Goal: Task Accomplishment & Management: Complete application form

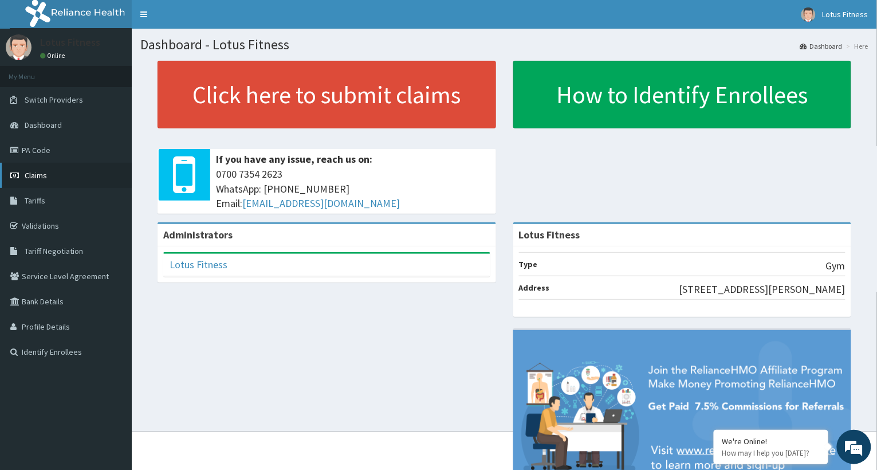
click at [40, 173] on span "Claims" at bounding box center [36, 175] width 22 height 10
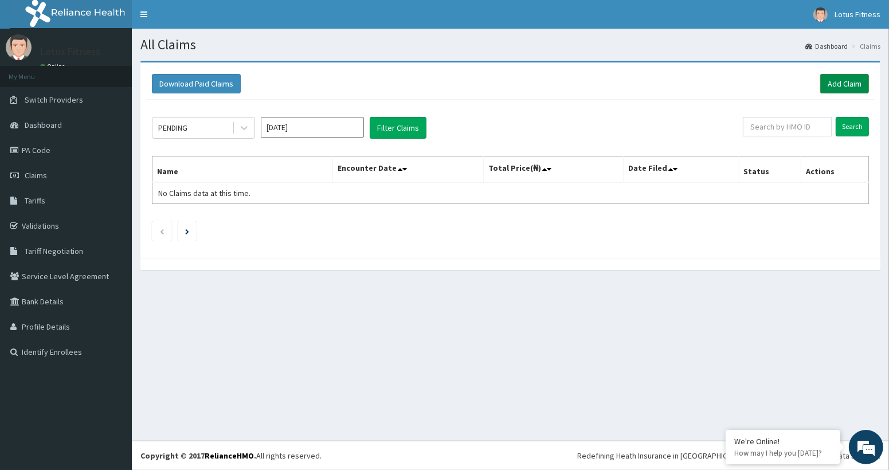
click at [844, 82] on link "Add Claim" at bounding box center [844, 83] width 49 height 19
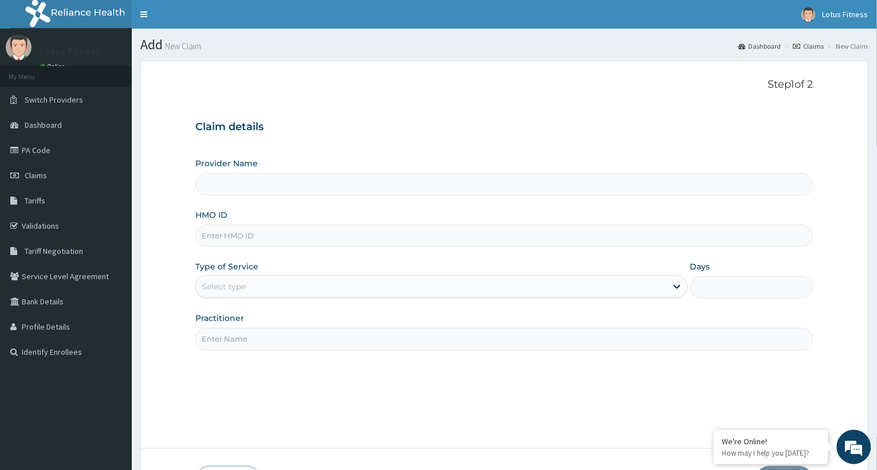
type input "Lotus Fitness"
type input "1"
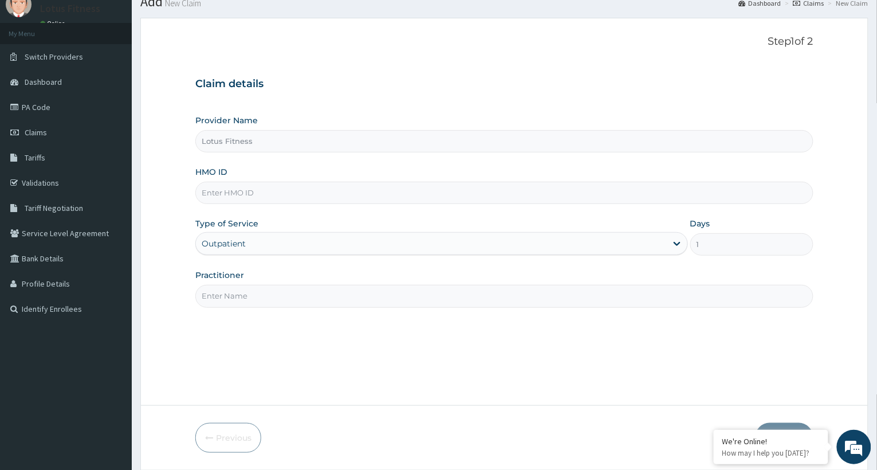
scroll to position [81, 0]
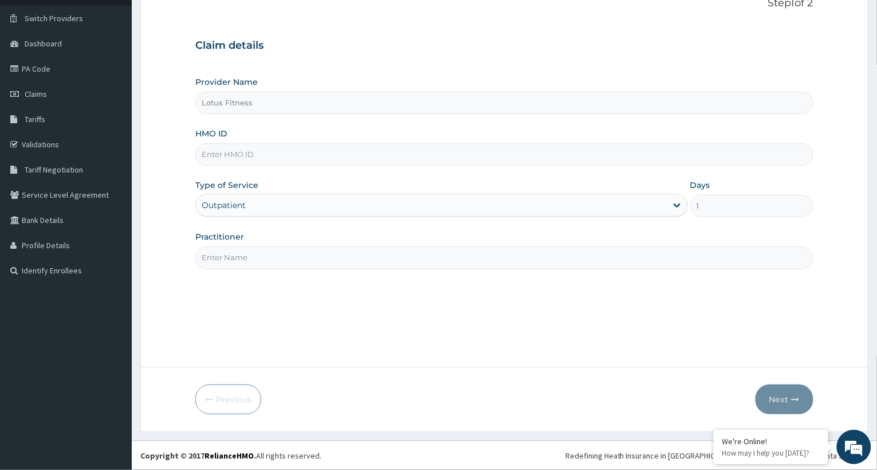
click at [272, 257] on input "Practitioner" at bounding box center [504, 257] width 618 height 22
type input "GYM"
click at [224, 158] on input "HMO ID" at bounding box center [504, 154] width 618 height 22
type input "P"
type input "DEL/10012/A"
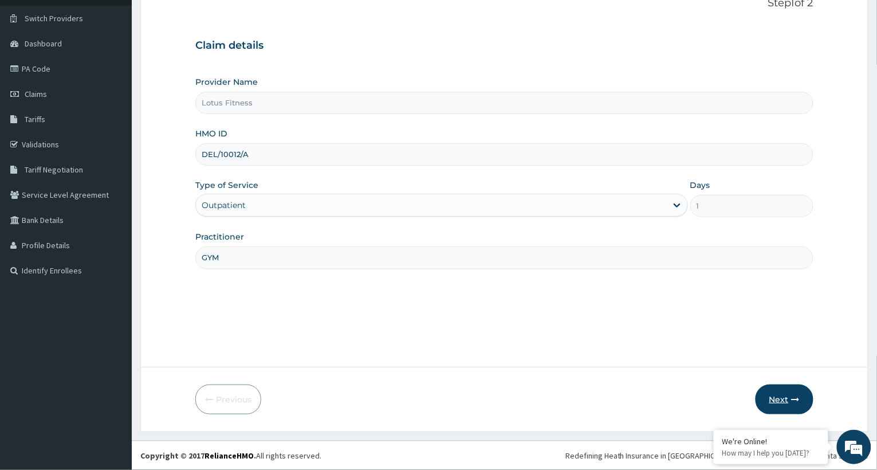
click at [776, 397] on button "Next" at bounding box center [785, 400] width 58 height 30
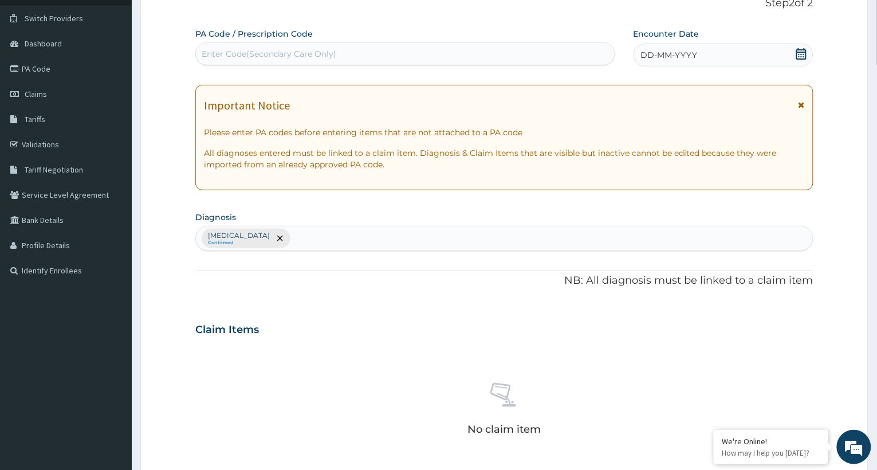
click at [802, 104] on icon at bounding box center [802, 105] width 6 height 8
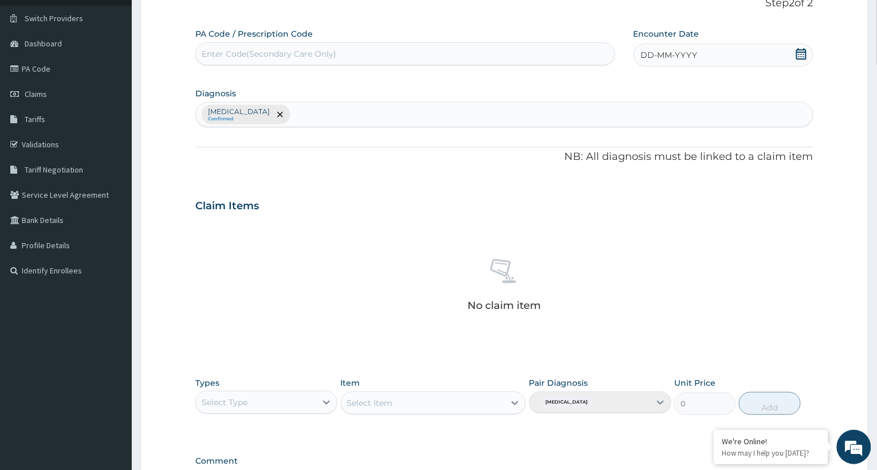
click at [224, 52] on div "Enter Code(Secondary Care Only)" at bounding box center [269, 53] width 135 height 11
type input "PA/8A6AA8"
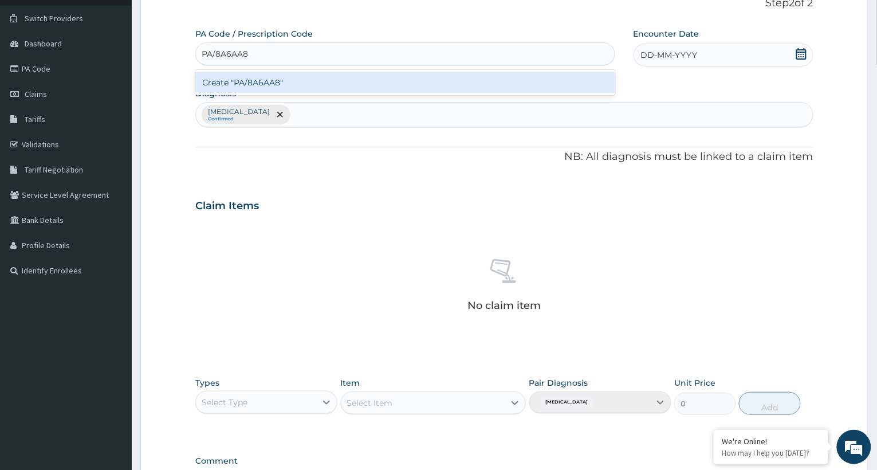
click at [257, 84] on div "Create "PA/8A6AA8"" at bounding box center [405, 82] width 420 height 21
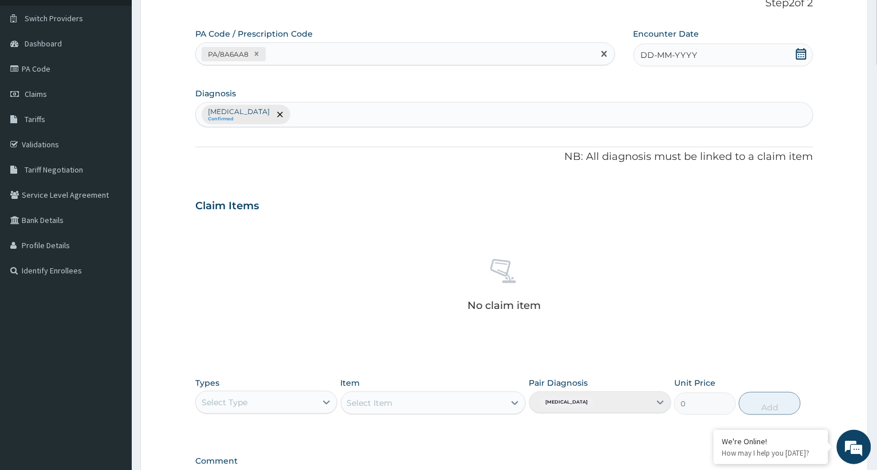
click at [801, 54] on icon at bounding box center [801, 53] width 11 height 11
click at [618, 144] on div "5" at bounding box center [621, 145] width 17 height 17
click at [413, 109] on div "Lack of physical exercise Confirmed" at bounding box center [504, 114] width 618 height 25
click at [303, 114] on div "Lack of physical exercise Confirmed" at bounding box center [504, 114] width 618 height 25
click at [226, 114] on div "Lack of physical exercise Confirmed" at bounding box center [504, 114] width 618 height 25
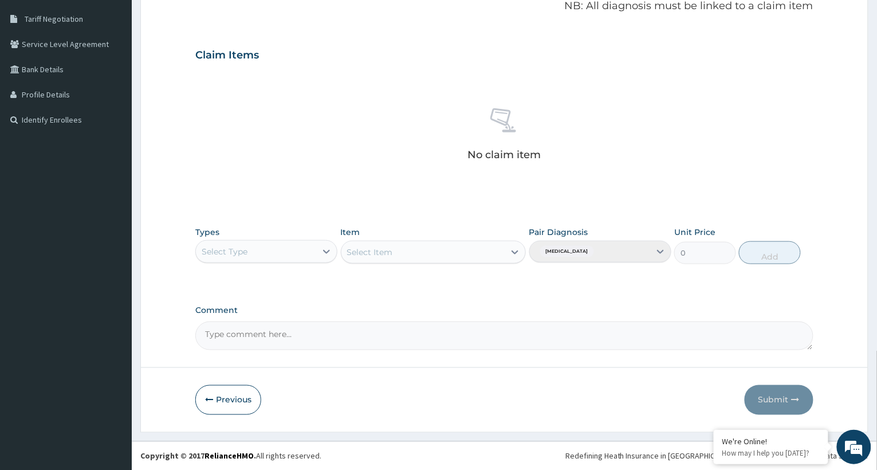
scroll to position [0, 0]
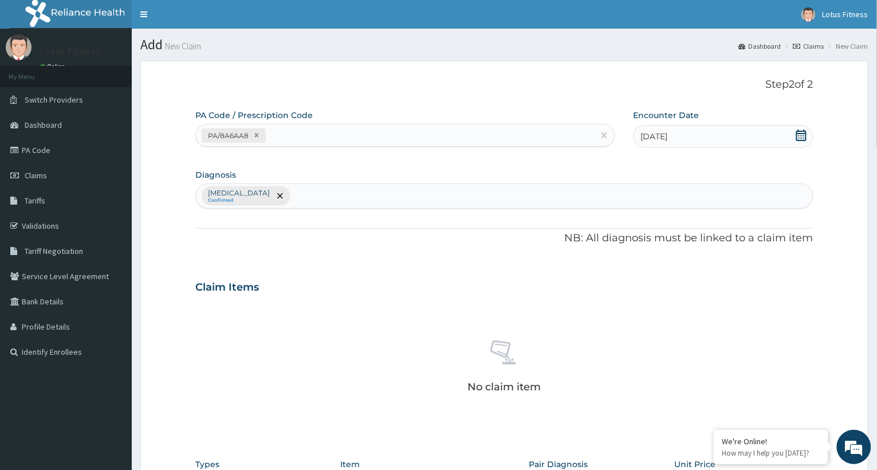
click at [354, 198] on div "Lack of physical exercise Confirmed" at bounding box center [504, 195] width 618 height 25
click at [355, 198] on div "Lack of physical exercise Confirmed" at bounding box center [504, 195] width 618 height 25
click at [301, 198] on div "Lack of physical exercise Confirmed" at bounding box center [504, 195] width 618 height 25
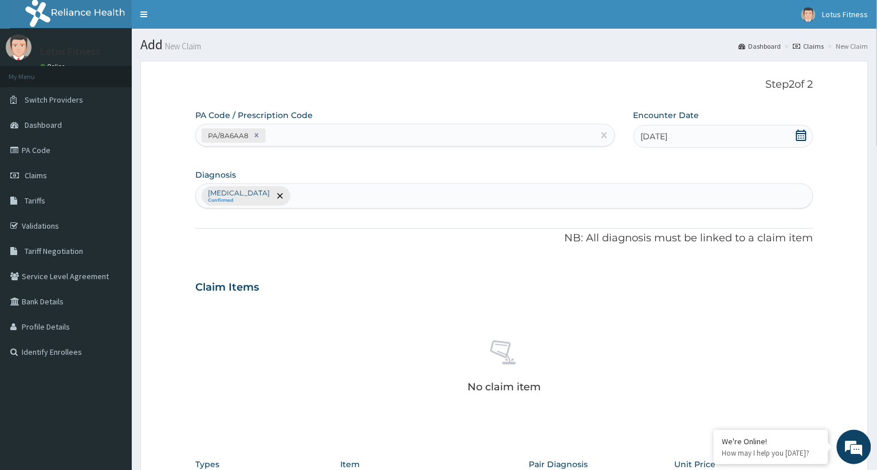
click at [301, 198] on div "Lack of physical exercise Confirmed" at bounding box center [504, 195] width 618 height 25
click at [226, 199] on div "Lack of physical exercise Confirmed" at bounding box center [504, 195] width 618 height 25
click at [299, 195] on div "Lack of physical exercise Confirmed" at bounding box center [504, 195] width 618 height 25
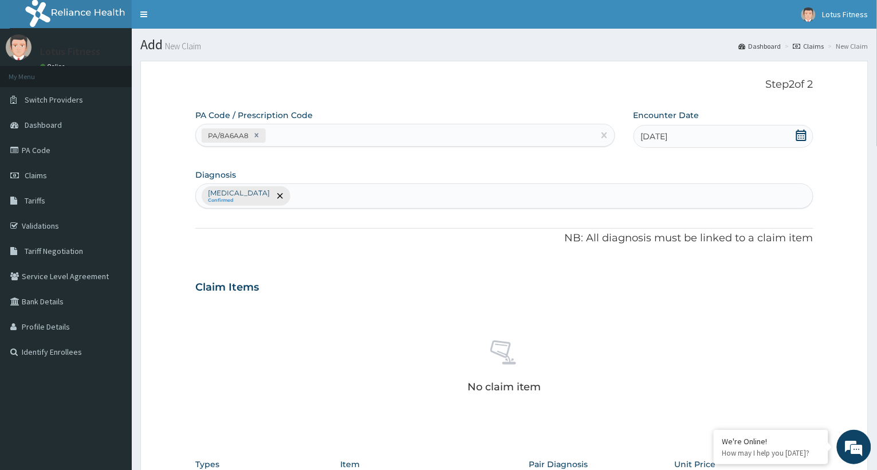
click at [299, 195] on div "Lack of physical exercise Confirmed" at bounding box center [504, 195] width 618 height 25
click at [679, 191] on div "Lack of physical exercise Confirmed" at bounding box center [504, 195] width 618 height 25
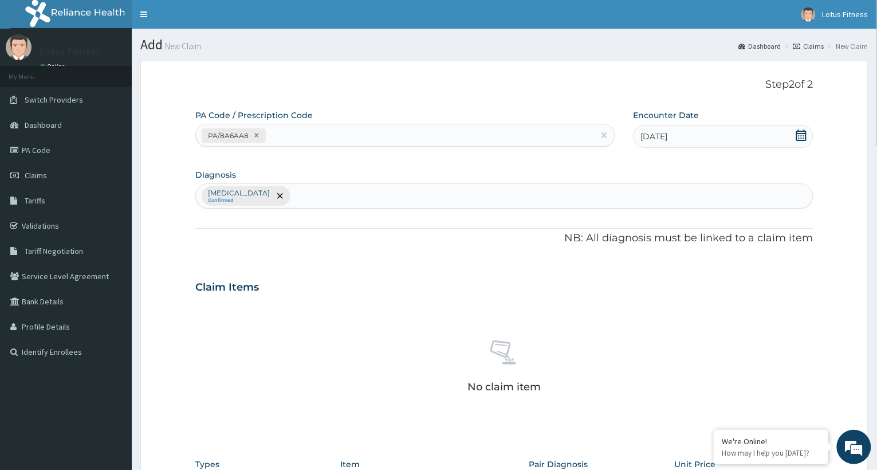
click at [679, 191] on div "Lack of physical exercise Confirmed" at bounding box center [504, 195] width 618 height 25
click at [804, 139] on icon at bounding box center [801, 135] width 11 height 11
click at [736, 203] on div "4" at bounding box center [736, 207] width 17 height 17
click at [234, 195] on div "Lack of physical exercise Confirmed" at bounding box center [504, 195] width 618 height 25
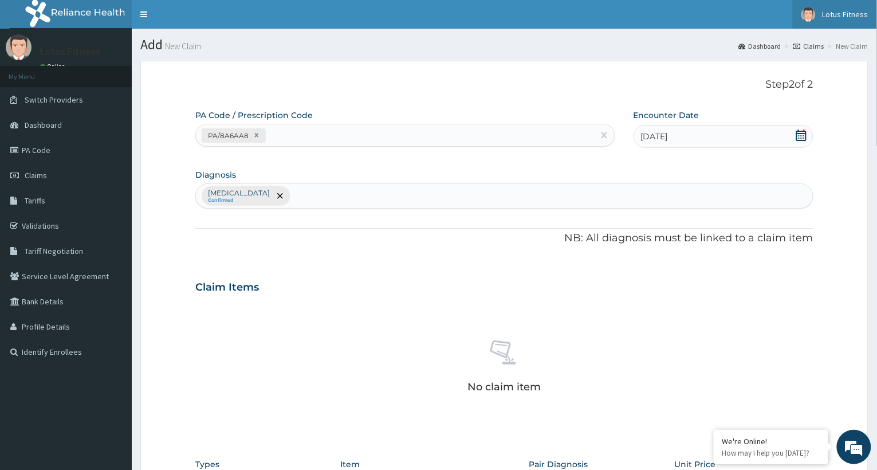
click at [853, 17] on span "Lotus Fitness" at bounding box center [846, 14] width 46 height 10
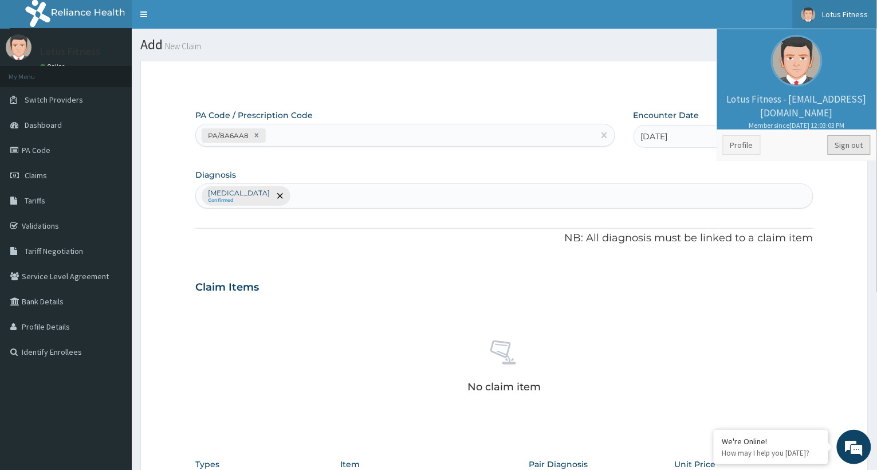
click at [846, 145] on link "Sign out" at bounding box center [849, 144] width 43 height 19
